Goal: Task Accomplishment & Management: Complete application form

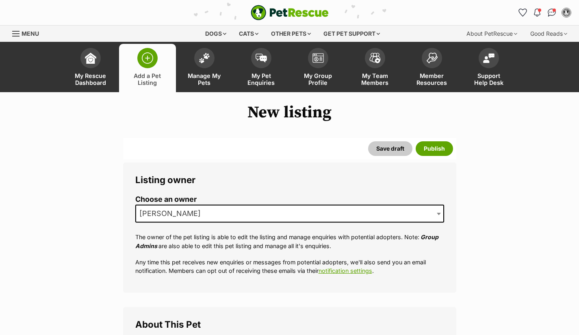
select select
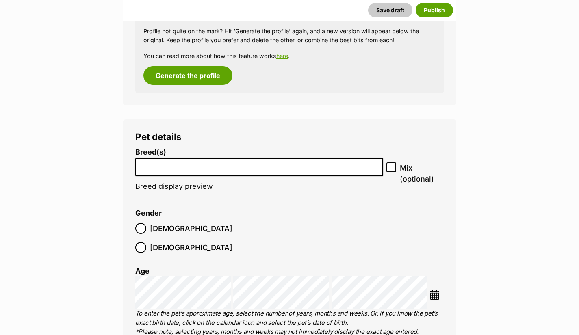
scroll to position [887, 0]
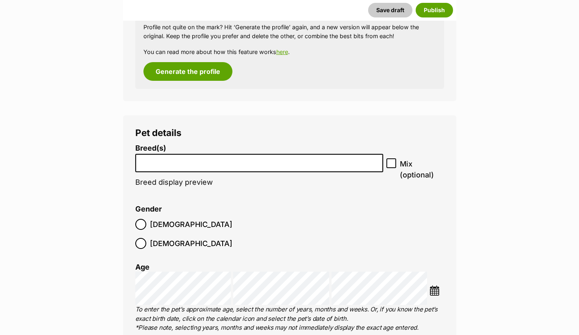
click at [325, 163] on input "search" at bounding box center [259, 161] width 243 height 9
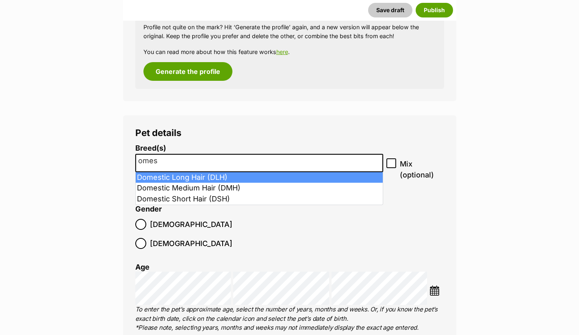
type input "omes"
select select "252102"
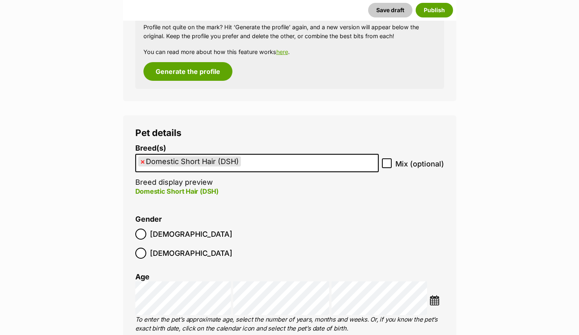
click at [432, 295] on img at bounding box center [434, 300] width 10 height 10
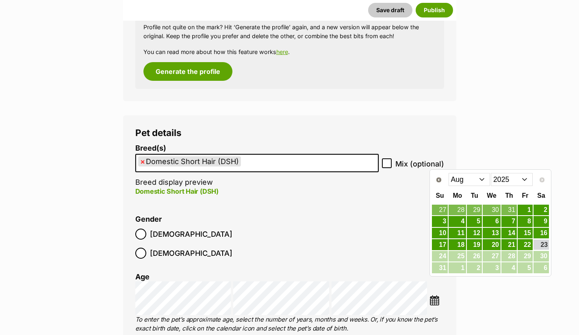
click at [484, 184] on select "Jan Feb Mar Apr May Jun Jul Aug" at bounding box center [470, 179] width 42 height 13
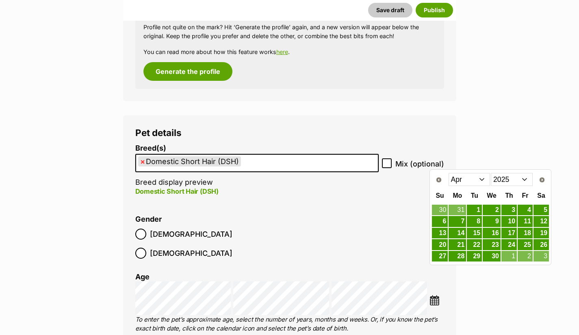
click at [479, 221] on link "8" at bounding box center [474, 221] width 15 height 11
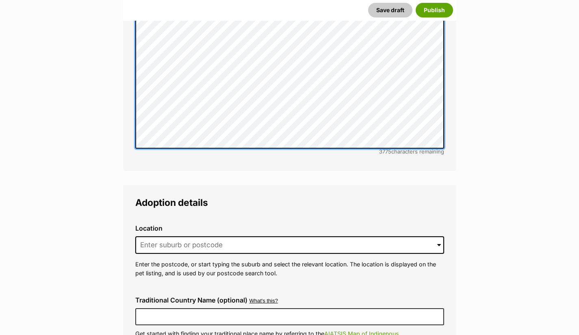
scroll to position [1870, 0]
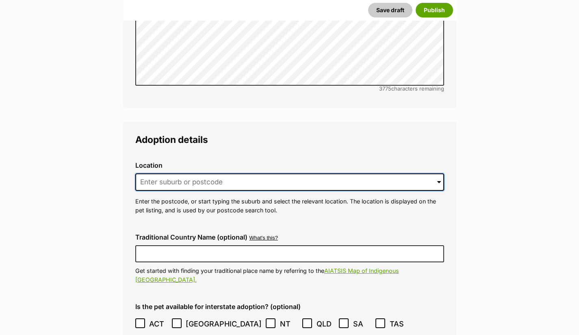
click at [362, 174] on input at bounding box center [289, 183] width 309 height 18
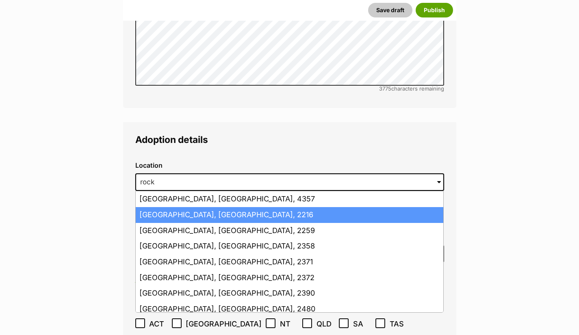
click at [196, 207] on li "Rockdale, New South Wales, 2216" at bounding box center [290, 215] width 308 height 16
type input "Rockdale, New South Wales, 2216"
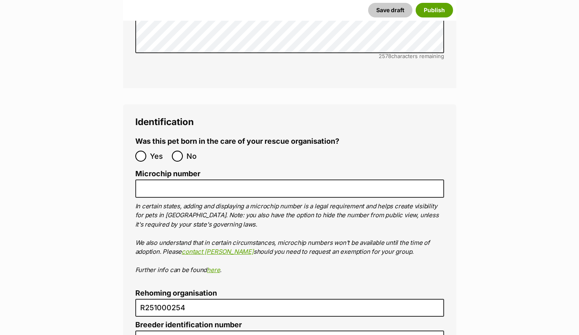
scroll to position [2774, 0]
click at [177, 150] on input "No" at bounding box center [177, 155] width 11 height 11
radio input "true"
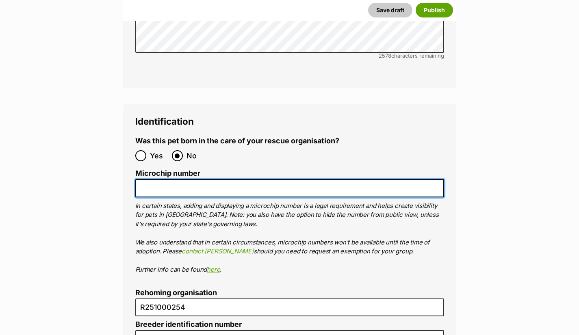
click at [193, 179] on input "Microchip number" at bounding box center [289, 188] width 309 height 18
paste input "991001006309546"
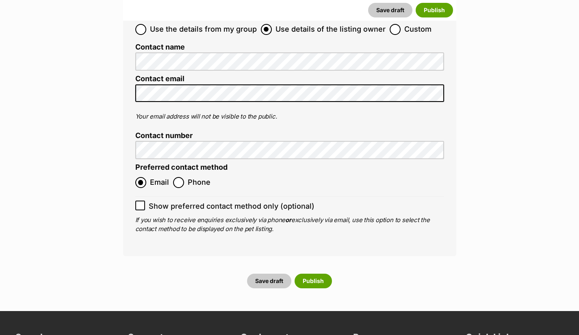
scroll to position [3247, 0]
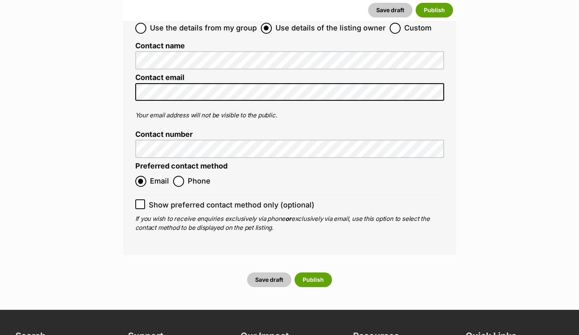
type input "991001006309546"
click at [138, 202] on icon at bounding box center [140, 205] width 6 height 6
click at [138, 200] on input "Show preferred contact method only (optional)" at bounding box center [140, 205] width 10 height 10
checkbox input "true"
click at [270, 273] on button "Save draft" at bounding box center [269, 280] width 44 height 15
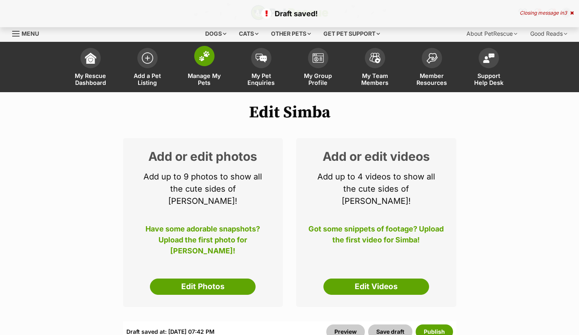
click at [204, 79] on span "Manage My Pets" at bounding box center [204, 79] width 37 height 14
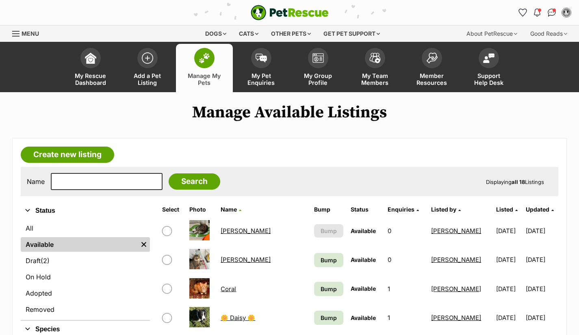
click at [195, 77] on span "Manage My Pets" at bounding box center [204, 79] width 37 height 14
click at [141, 81] on span "Add a Pet Listing" at bounding box center [147, 79] width 37 height 14
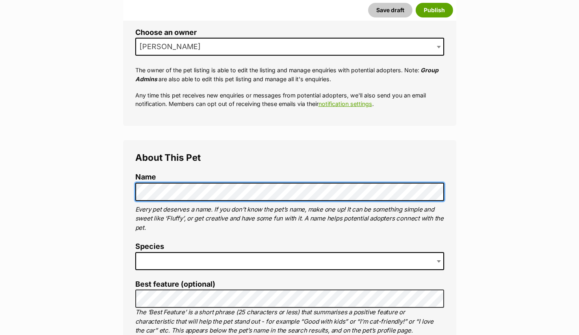
scroll to position [221, 0]
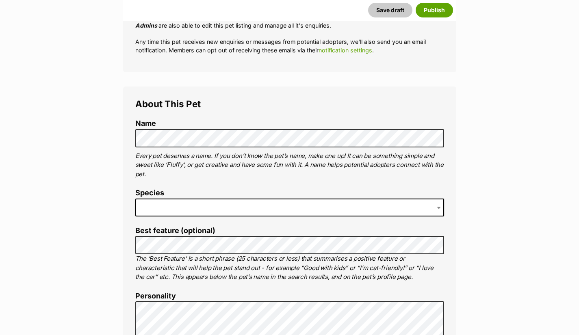
click at [388, 205] on span at bounding box center [289, 208] width 309 height 18
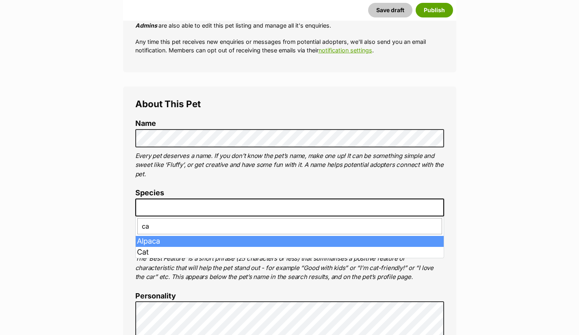
type input "cat"
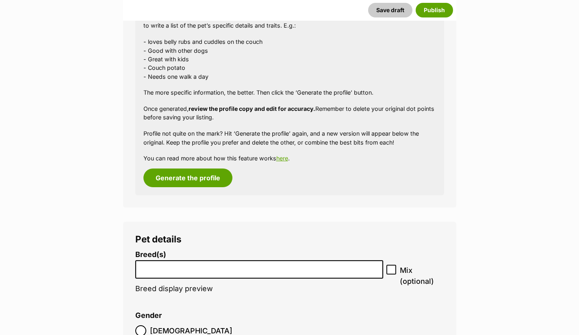
scroll to position [853, 0]
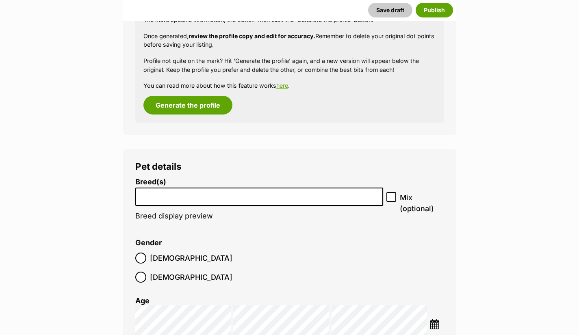
click at [333, 198] on input "search" at bounding box center [259, 195] width 243 height 9
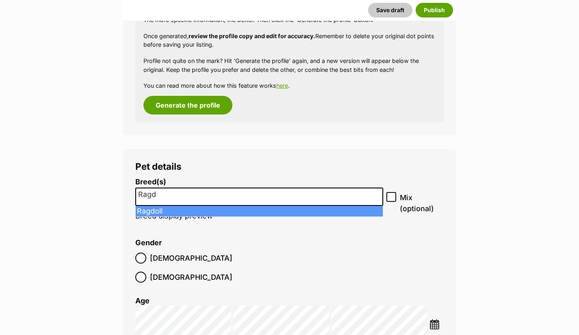
type input "Ragd"
select select "263"
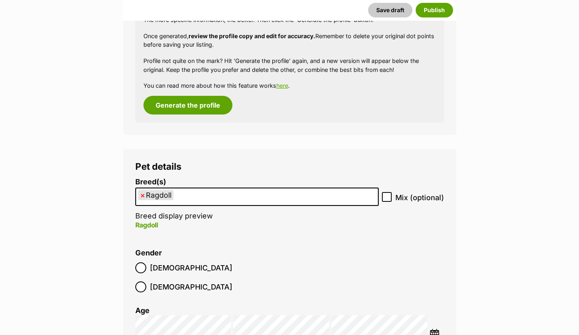
click at [438, 329] on img at bounding box center [434, 334] width 10 height 10
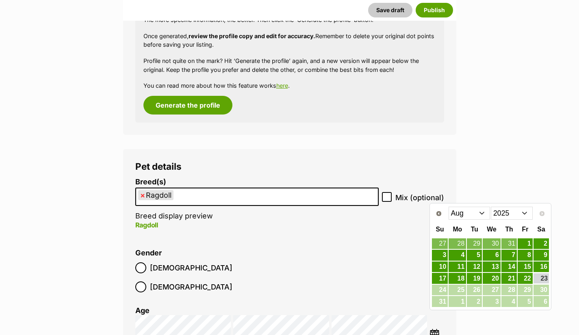
click at [371, 262] on li "Gender Male Female" at bounding box center [289, 273] width 309 height 48
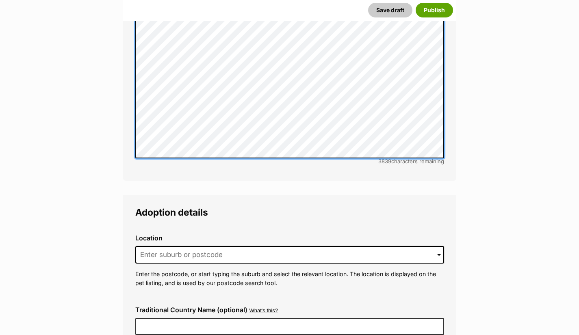
scroll to position [1855, 0]
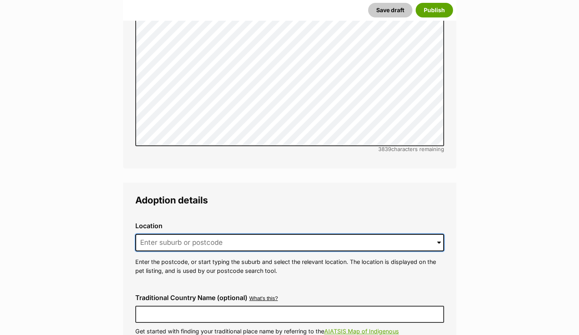
click at [317, 234] on input at bounding box center [289, 243] width 309 height 18
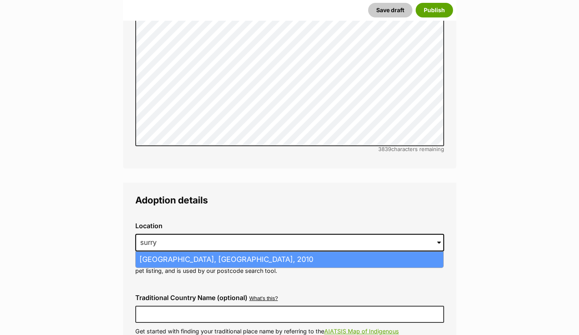
click at [238, 252] on li "Surry Hills, New South Wales, 2010" at bounding box center [290, 260] width 308 height 16
type input "Surry Hills, New South Wales, 2010"
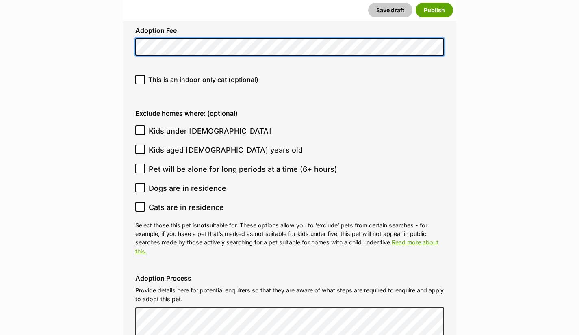
scroll to position [2254, 0]
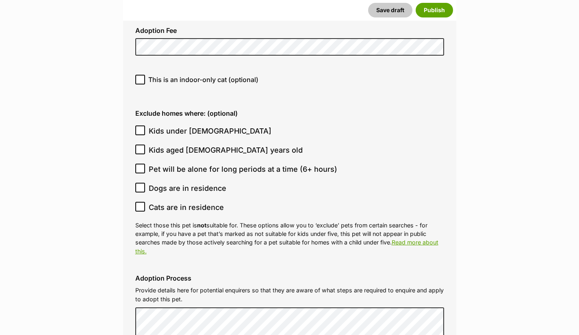
click at [141, 128] on icon at bounding box center [140, 131] width 6 height 6
click at [141, 126] on input "Kids under 5 years old" at bounding box center [140, 131] width 10 height 10
checkbox input "true"
click at [139, 147] on icon at bounding box center [140, 150] width 6 height 6
click at [139, 145] on input "Kids aged 6-12 years old" at bounding box center [140, 150] width 10 height 10
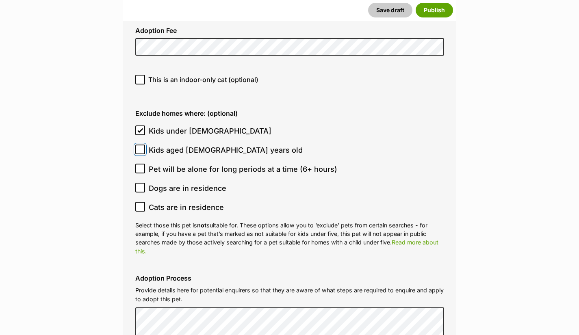
checkbox input "true"
click at [143, 202] on input "Cats are in residence" at bounding box center [140, 207] width 10 height 10
checkbox input "true"
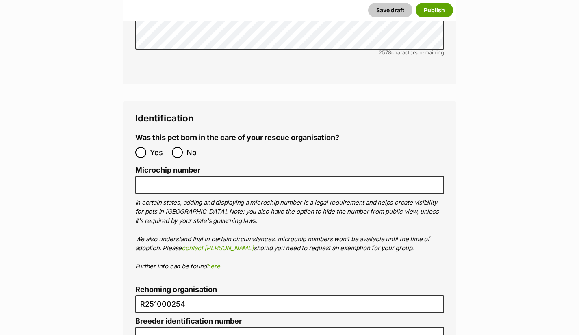
scroll to position [2829, 0]
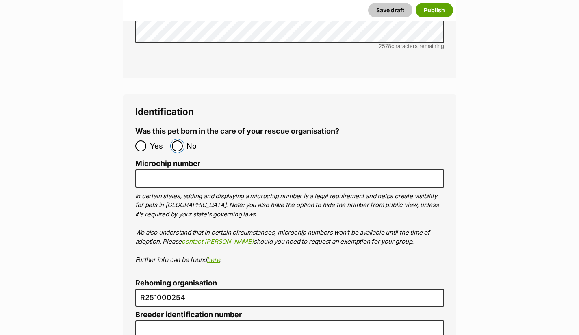
click at [180, 141] on input "No" at bounding box center [177, 146] width 11 height 11
radio input "true"
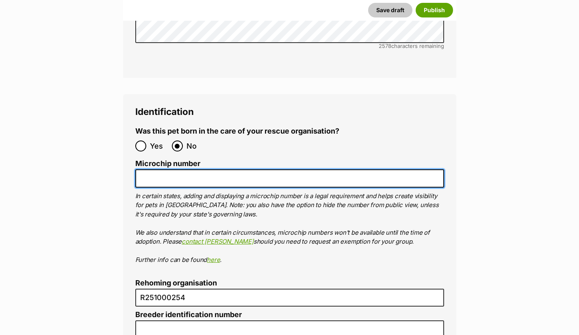
click at [152, 169] on input "Microchip number" at bounding box center [289, 178] width 309 height 18
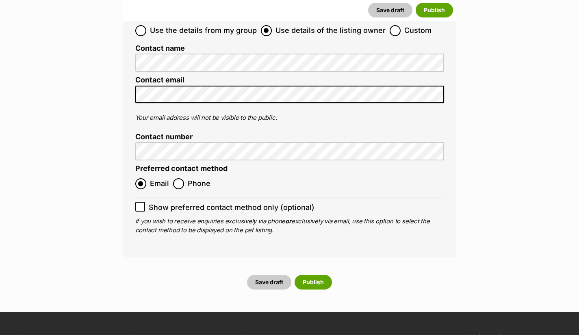
scroll to position [3293, 0]
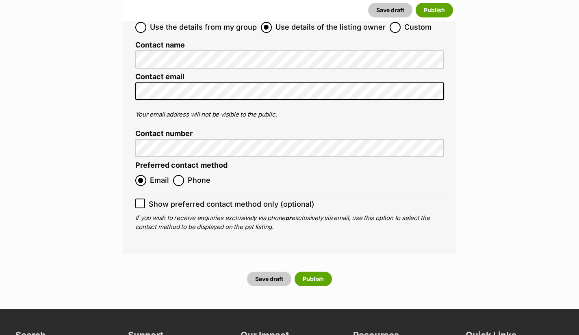
type input "991003001397413"
click at [141, 201] on icon at bounding box center [140, 204] width 6 height 6
click at [141, 199] on input "Show preferred contact method only (optional)" at bounding box center [140, 204] width 10 height 10
checkbox input "true"
click at [273, 272] on button "Save draft" at bounding box center [269, 279] width 44 height 15
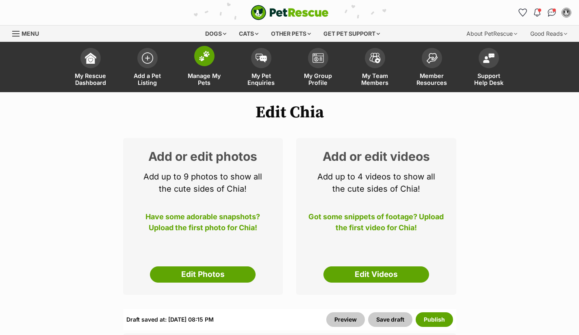
click at [212, 78] on span "Manage My Pets" at bounding box center [204, 79] width 37 height 14
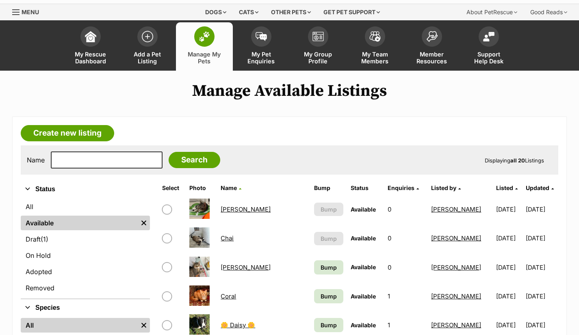
scroll to position [33, 0]
